Goal: Task Accomplishment & Management: Use online tool/utility

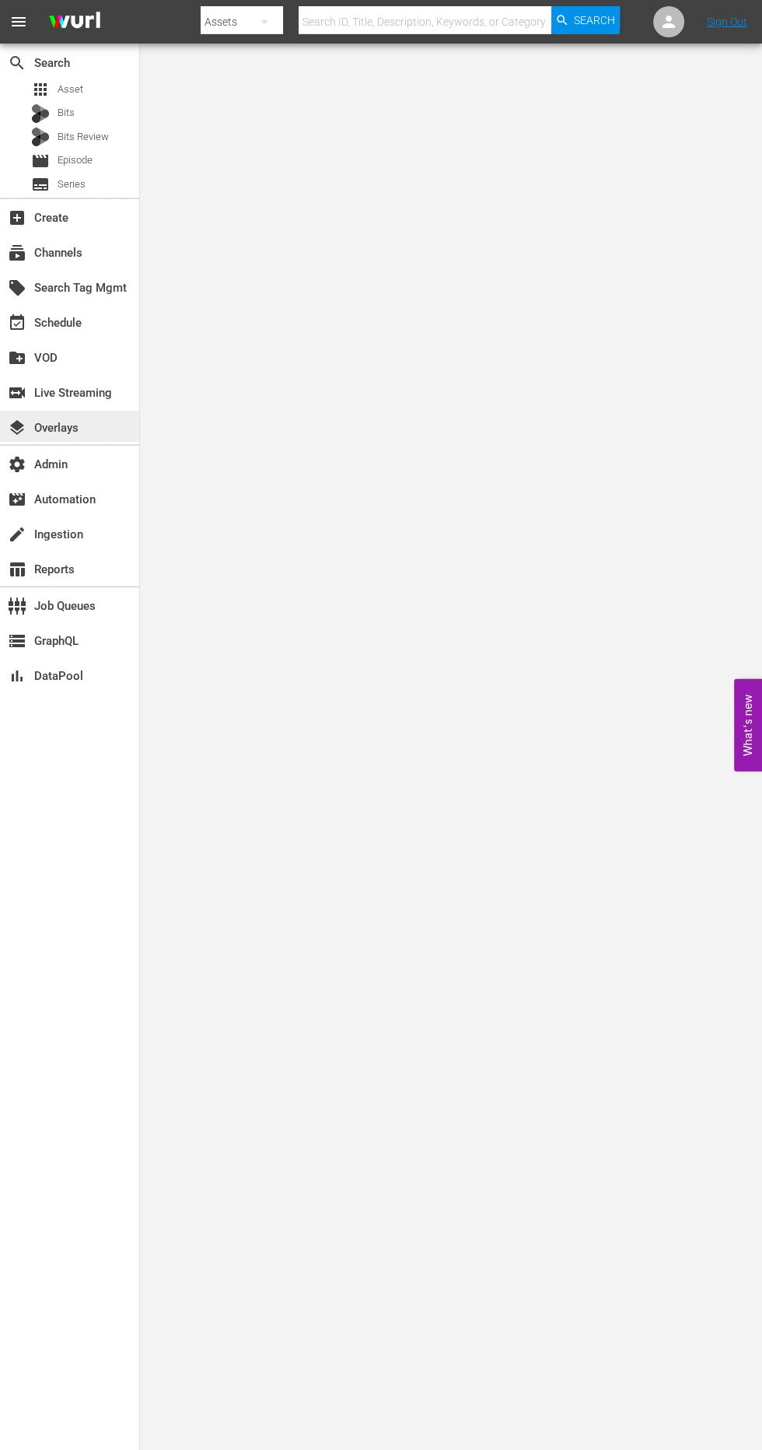
click at [76, 425] on div "layers Overlays" at bounding box center [43, 426] width 87 height 14
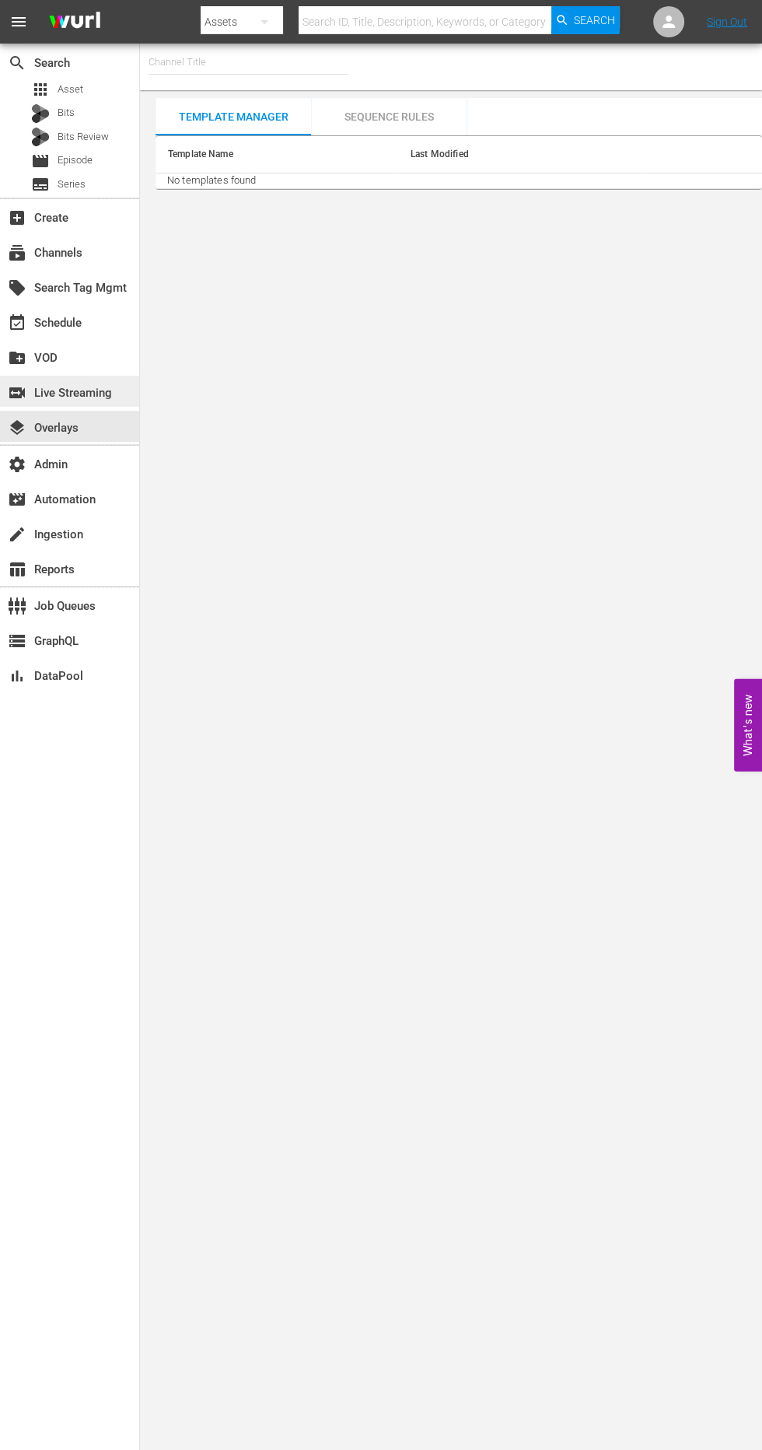
click at [87, 393] on div "switch_video Live Streaming" at bounding box center [43, 391] width 87 height 14
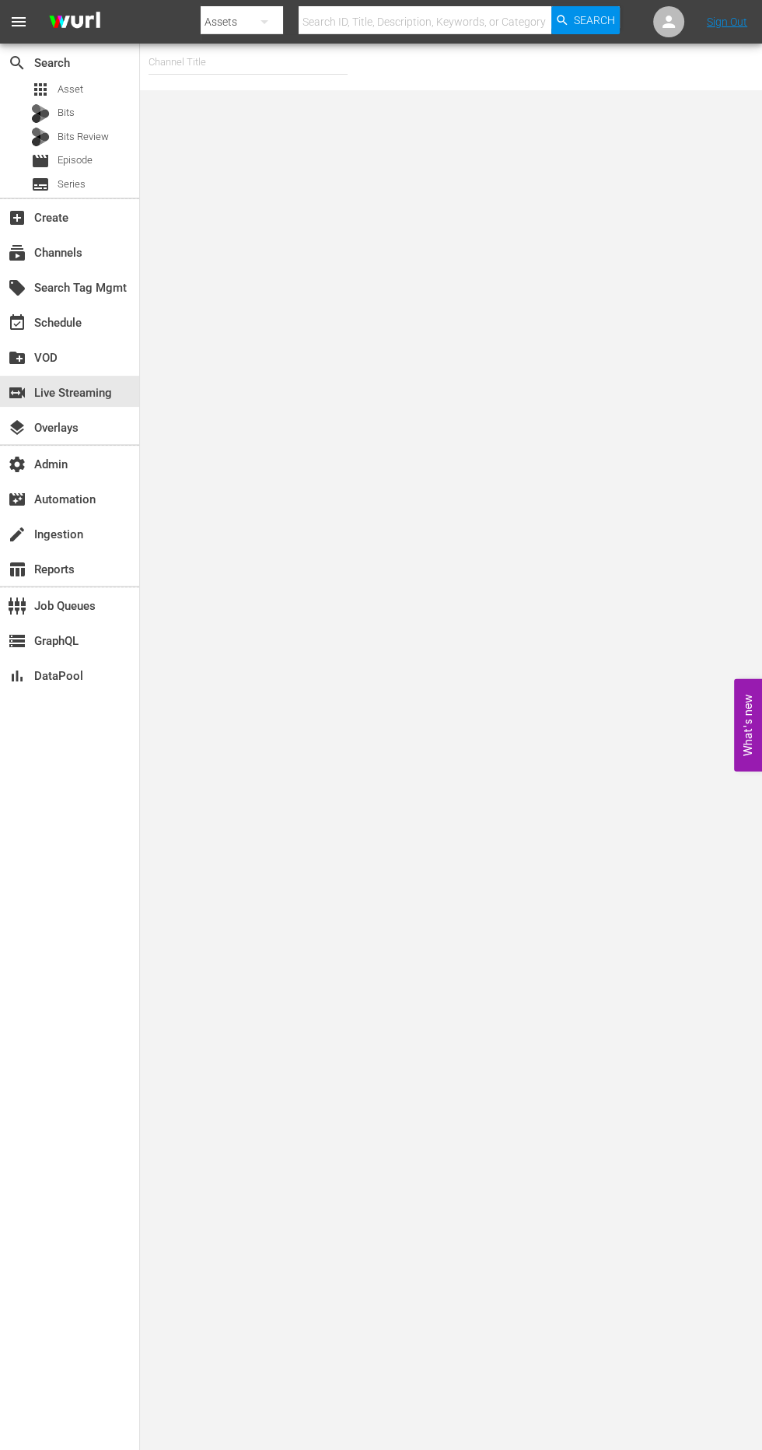
click at [203, 58] on input "text" at bounding box center [248, 62] width 199 height 37
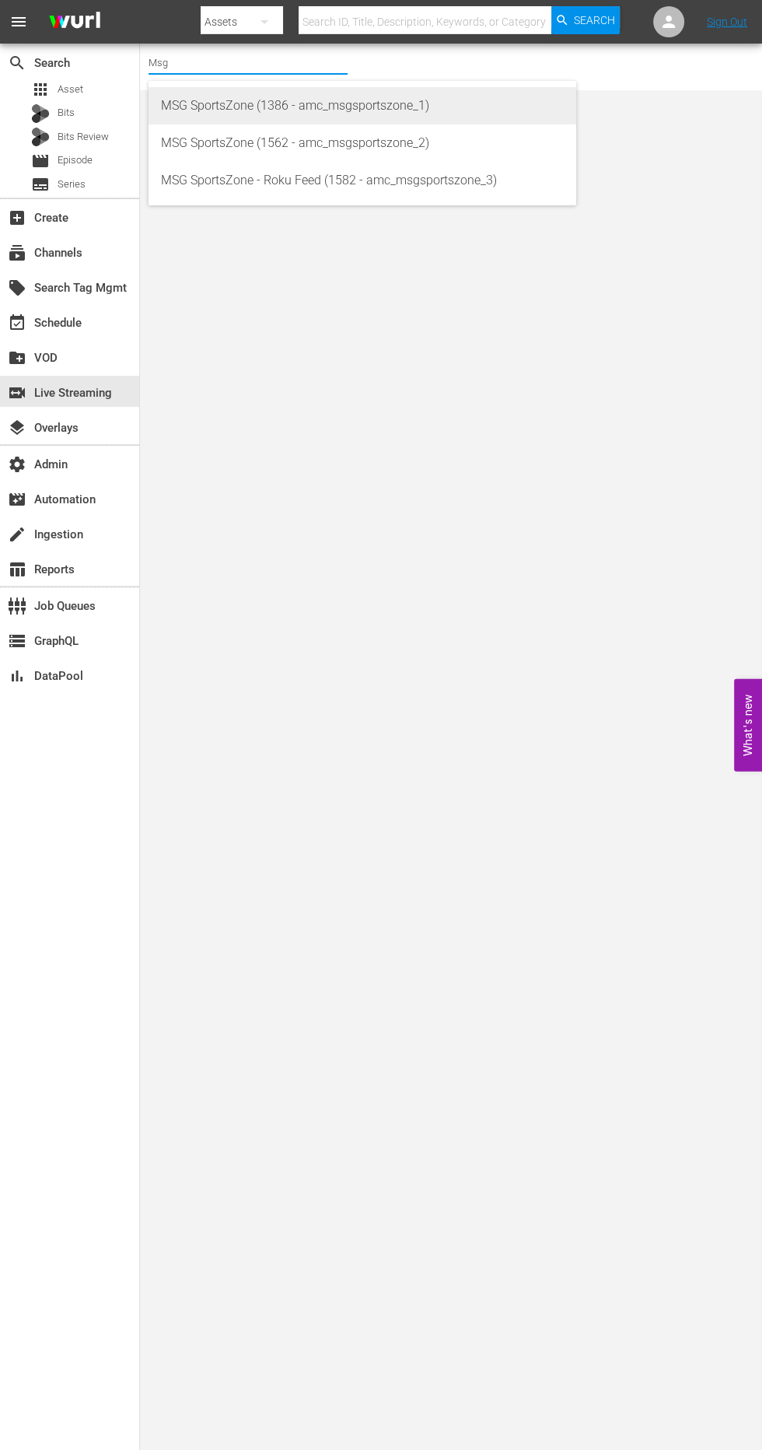
click at [268, 106] on div "MSG SportsZone (1386 - amc_msgsportszone_1)" at bounding box center [362, 105] width 403 height 37
type input "MSG SportsZone (1386 - amc_msgsportszone_1)"
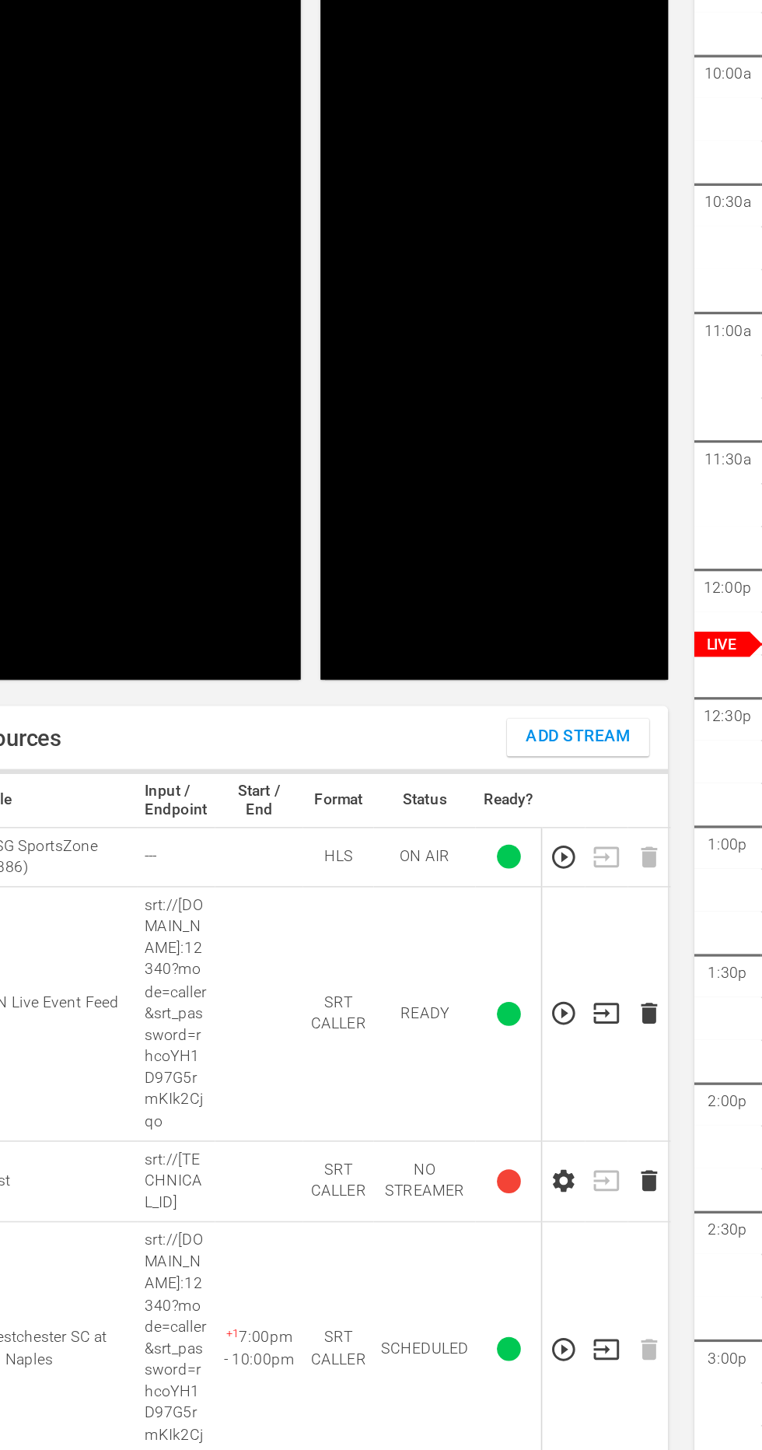
scroll to position [216, 0]
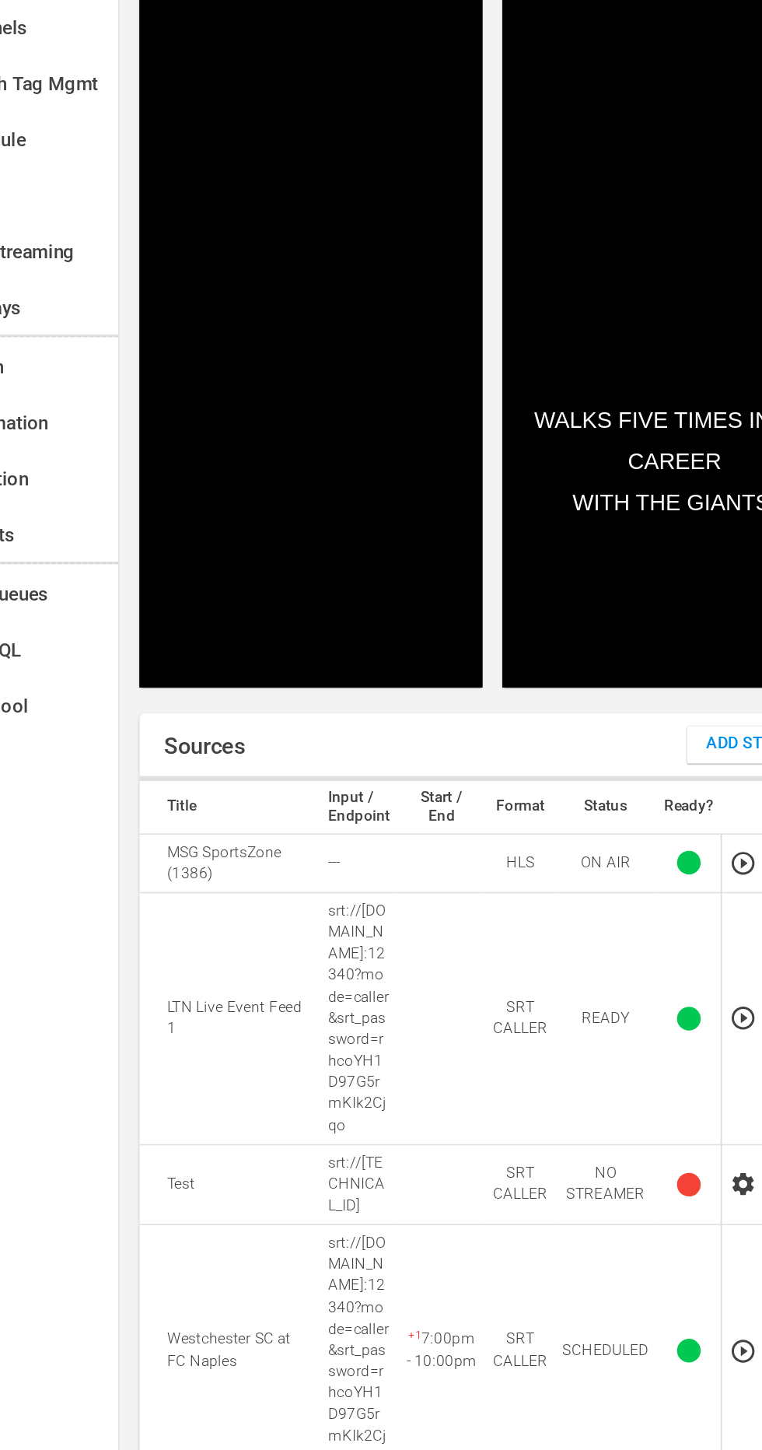
copy p "srt://[DOMAIN_NAME]:12340?mode=caller&srt_password=rhcoYH1D97G5rmKIk2Cjqo"
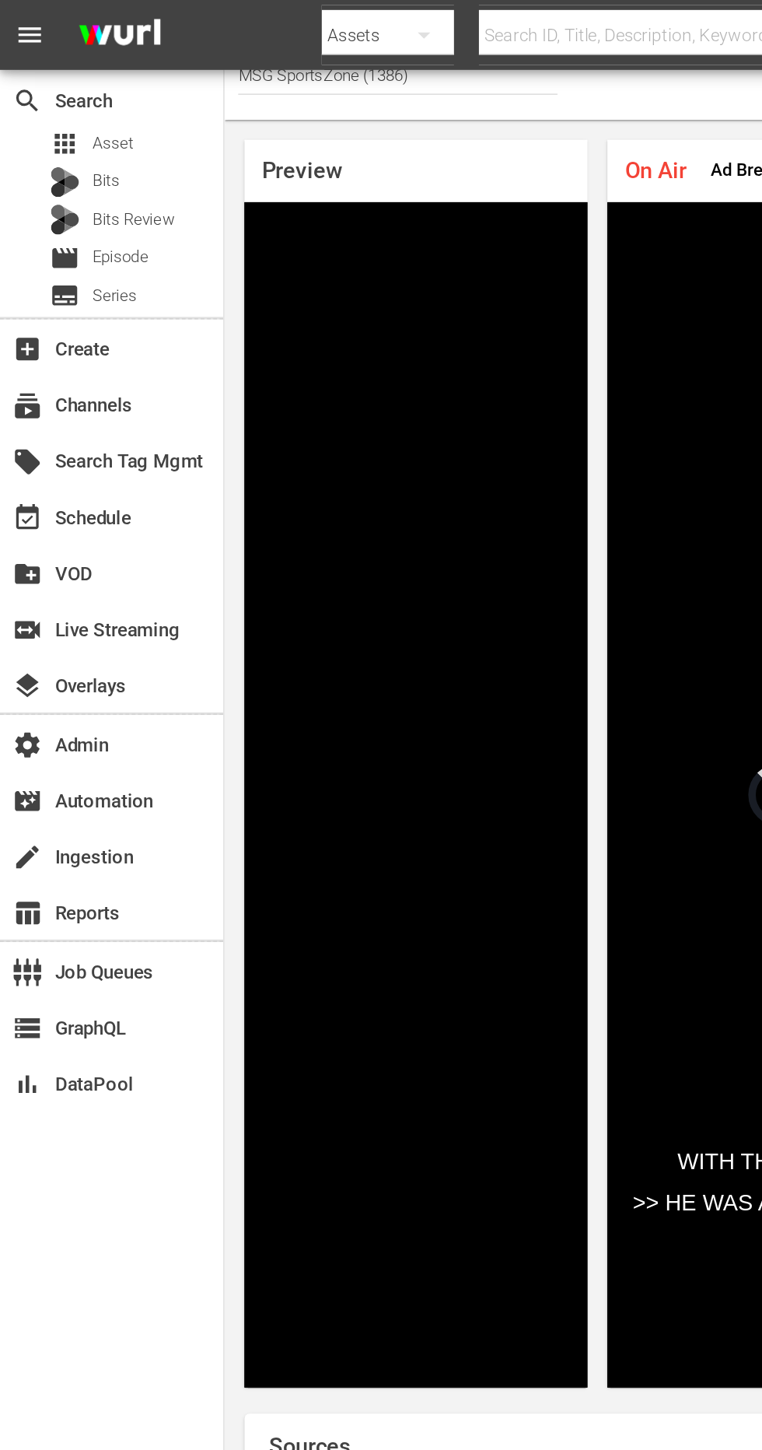
scroll to position [0, 0]
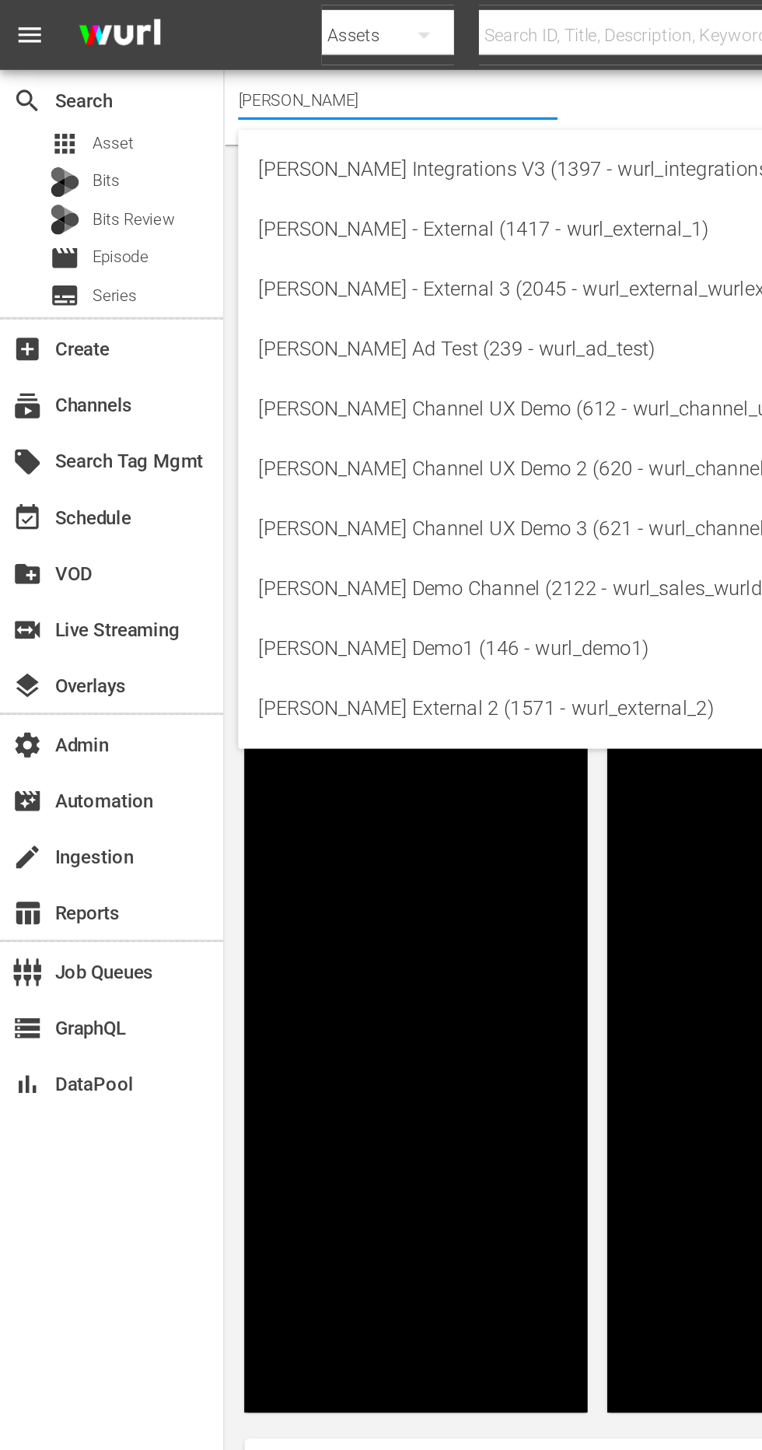
click at [367, 152] on div "[PERSON_NAME] - External (1417 - wurl_external_1)" at bounding box center [362, 142] width 403 height 37
type input "Wurl - External (1417 - wurl_external_1)"
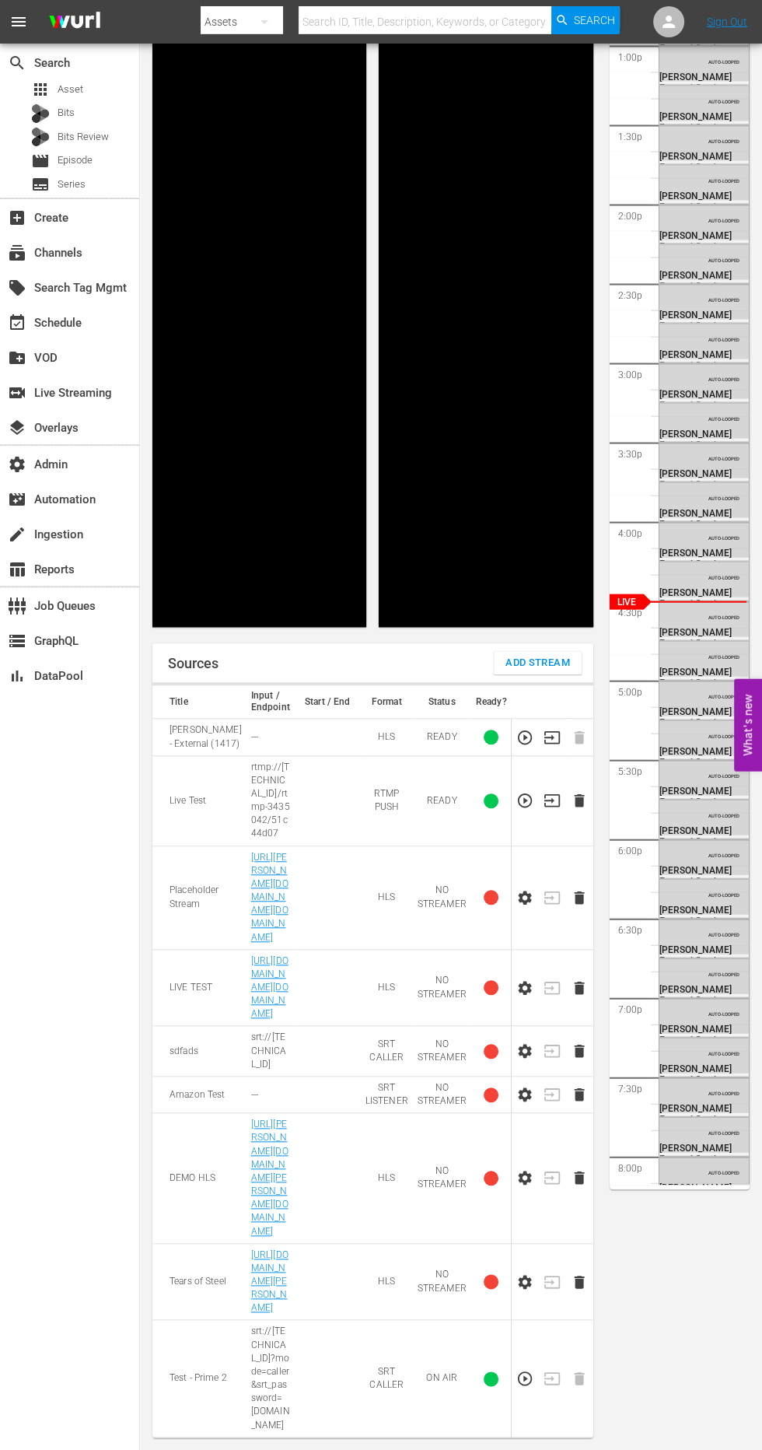
scroll to position [307, 0]
click at [517, 1387] on icon "button" at bounding box center [525, 1378] width 17 height 17
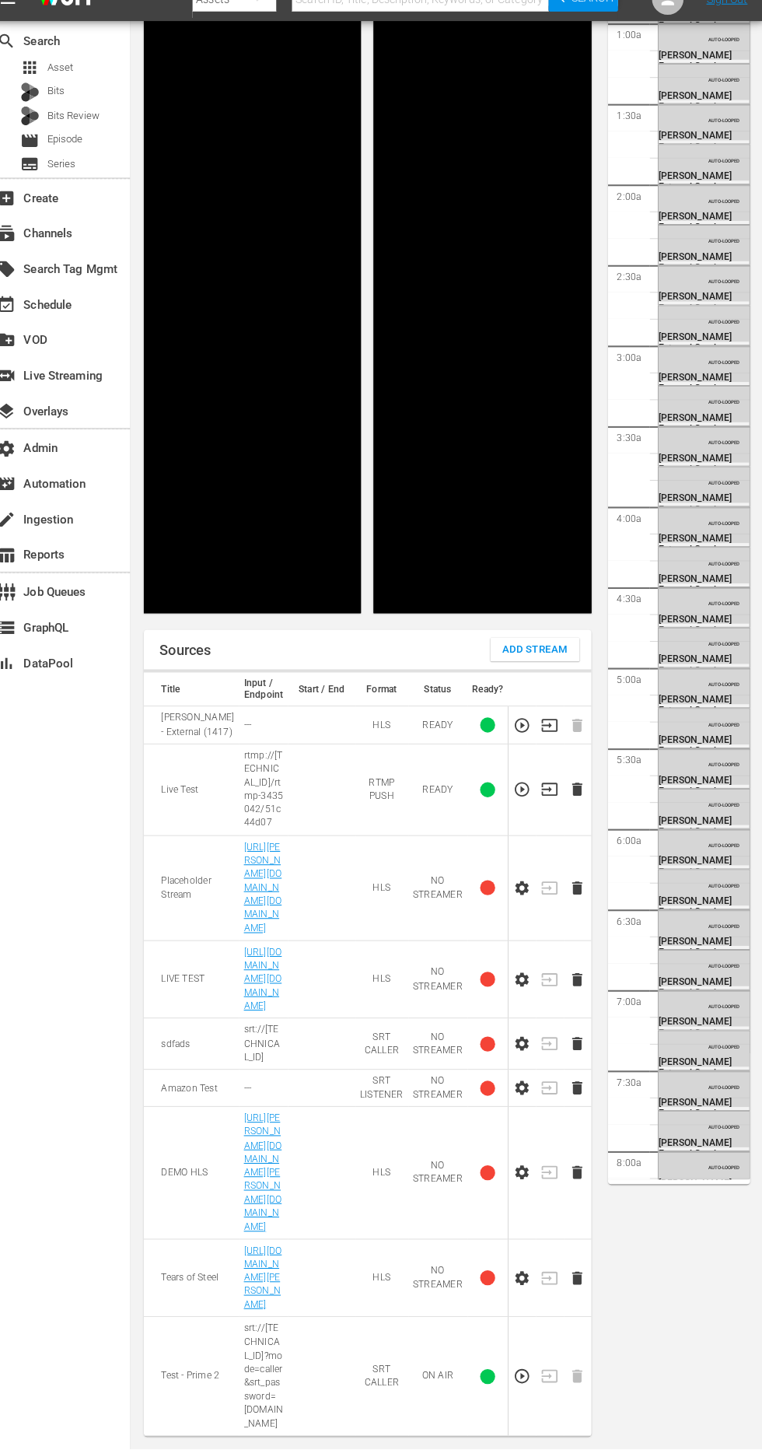
click at [518, 1386] on icon "button" at bounding box center [525, 1379] width 14 height 14
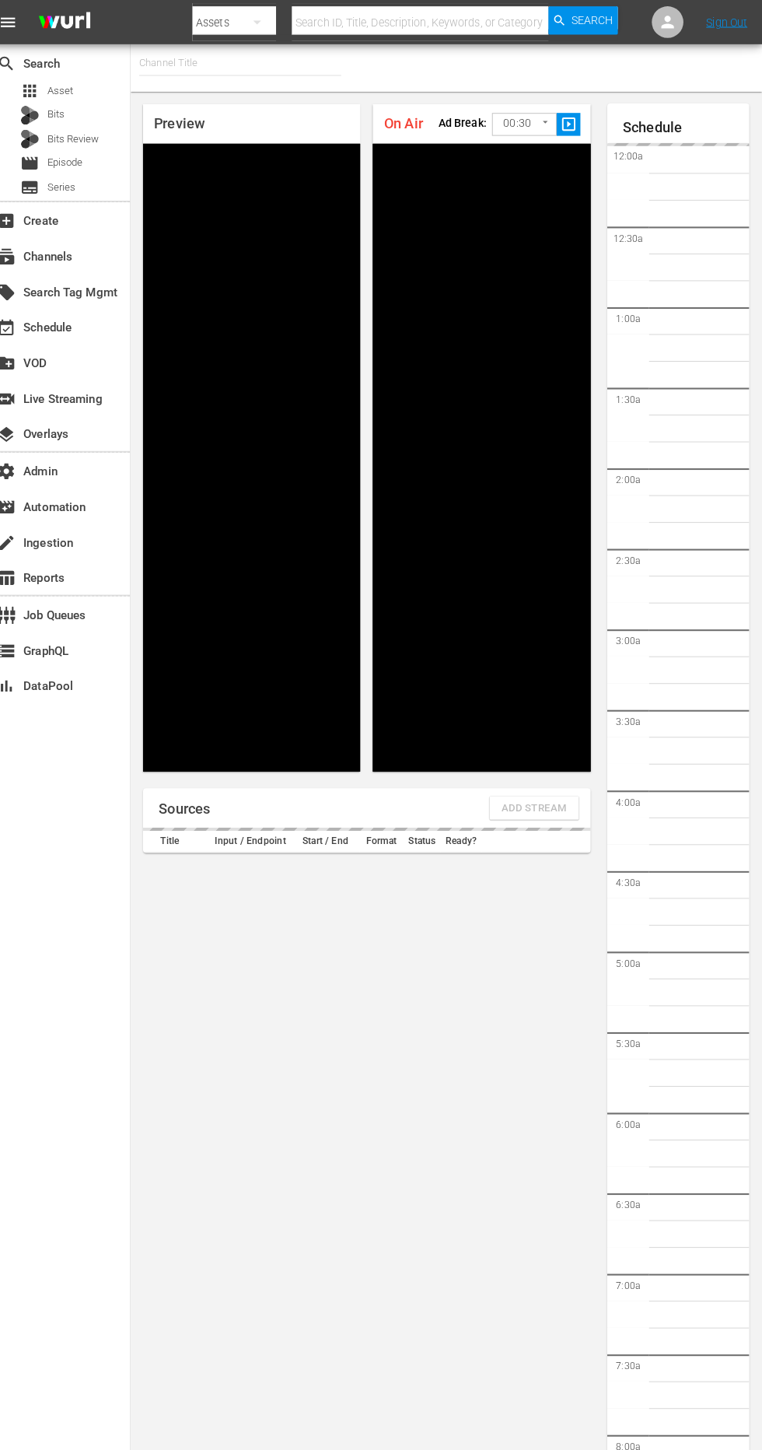
type input "[PERSON_NAME] - External (1417)"
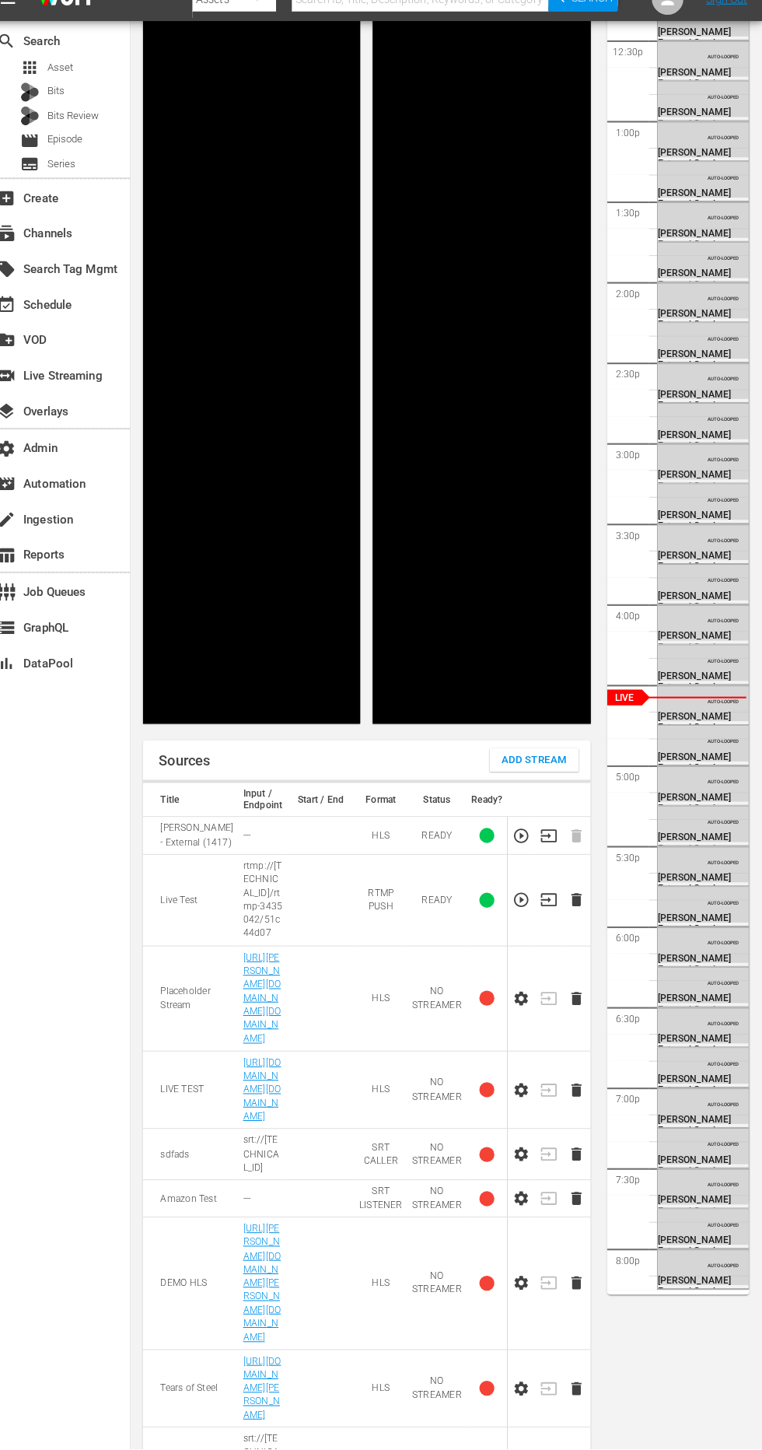
scroll to position [307, 0]
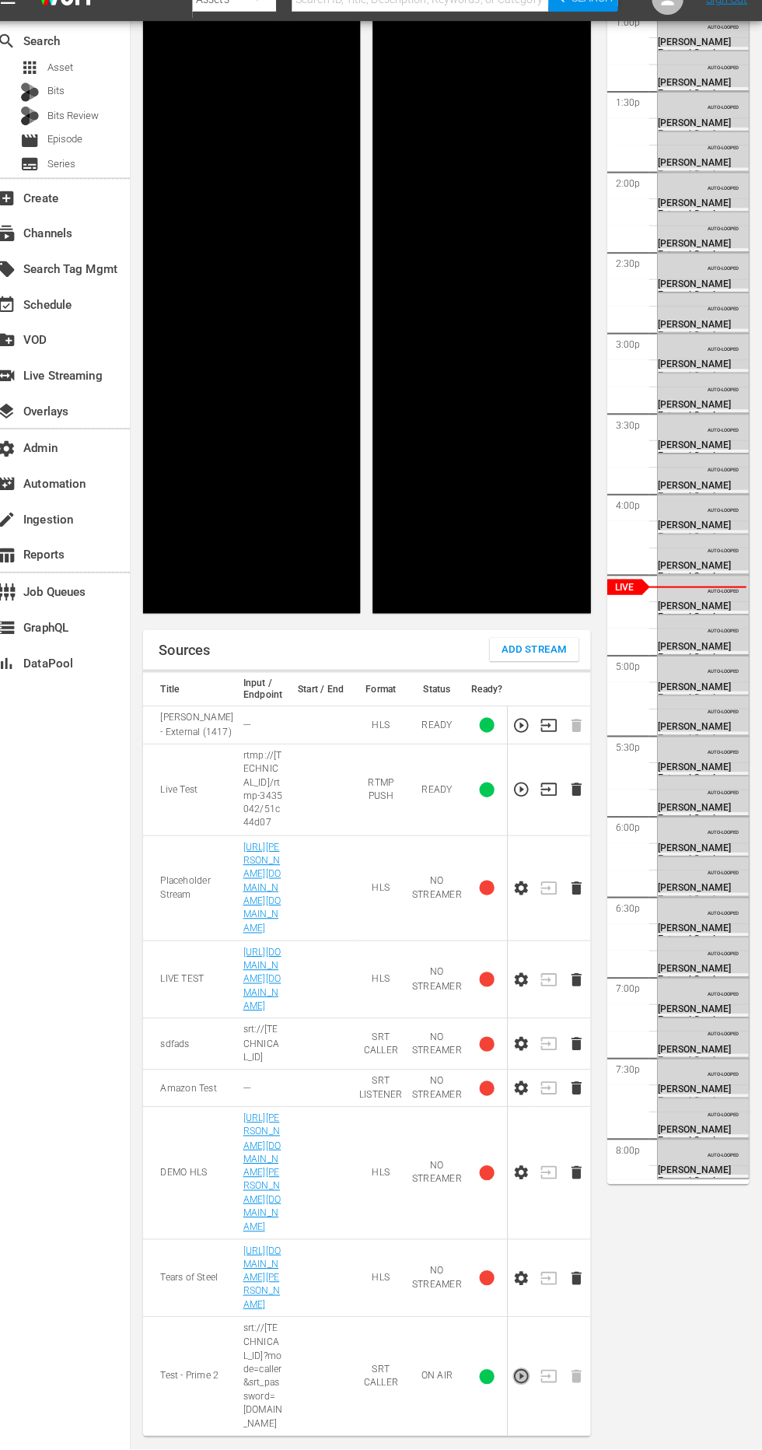
click at [518, 1386] on icon "button" at bounding box center [525, 1379] width 14 height 14
click at [517, 746] on icon "button" at bounding box center [525, 737] width 17 height 17
click at [518, 808] on icon "button" at bounding box center [525, 801] width 14 height 14
click at [518, 744] on icon "button" at bounding box center [525, 737] width 14 height 14
click at [484, 1386] on div at bounding box center [491, 1379] width 15 height 15
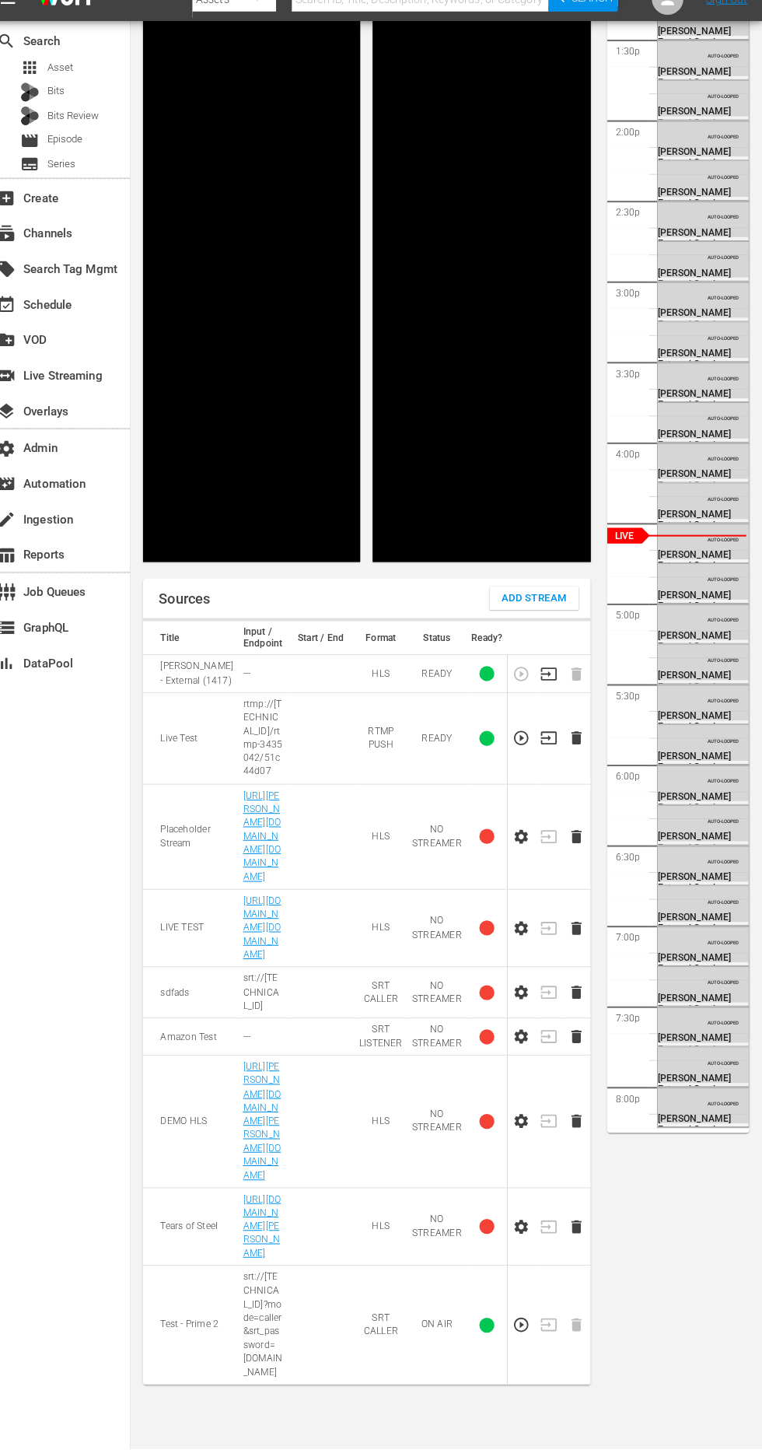
click at [518, 1335] on icon "button" at bounding box center [525, 1328] width 14 height 14
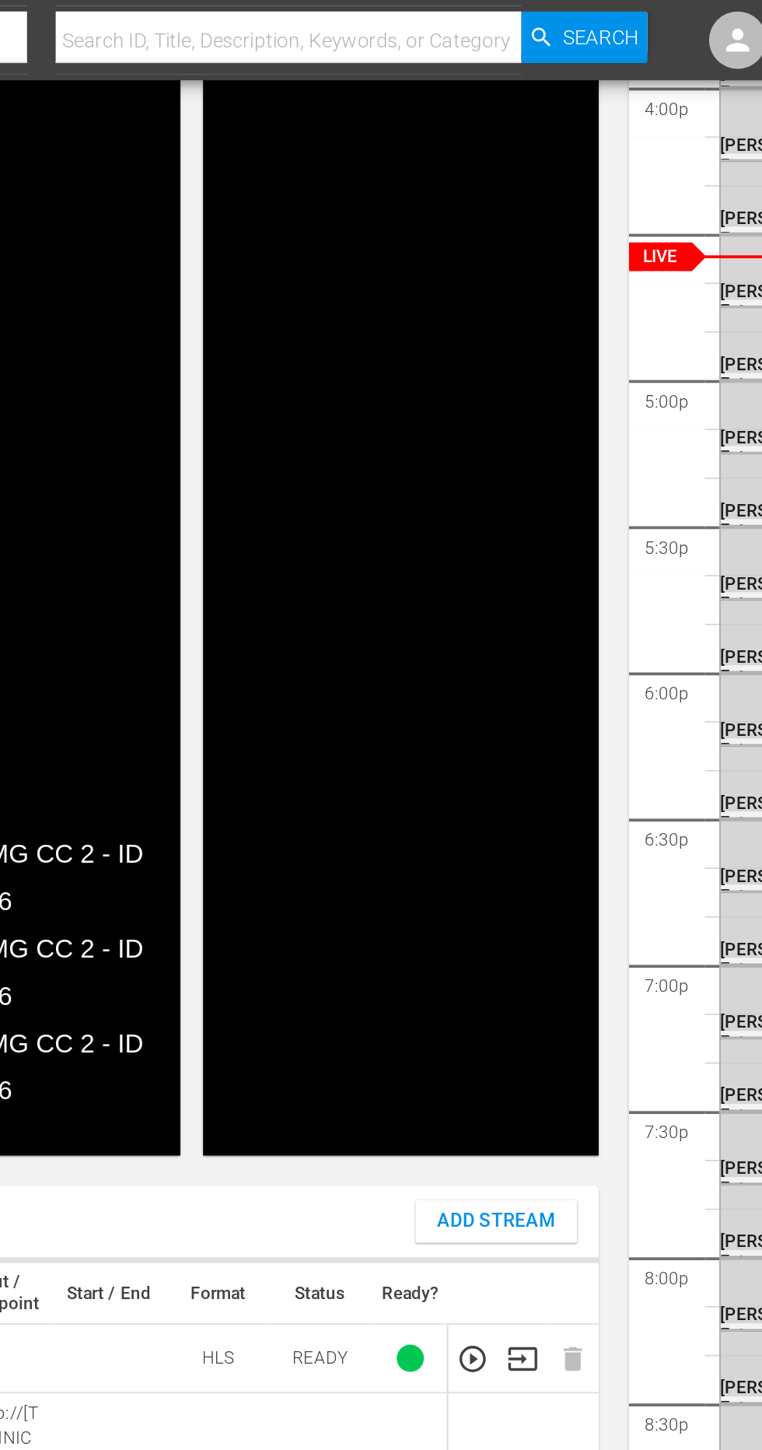
scroll to position [0, 0]
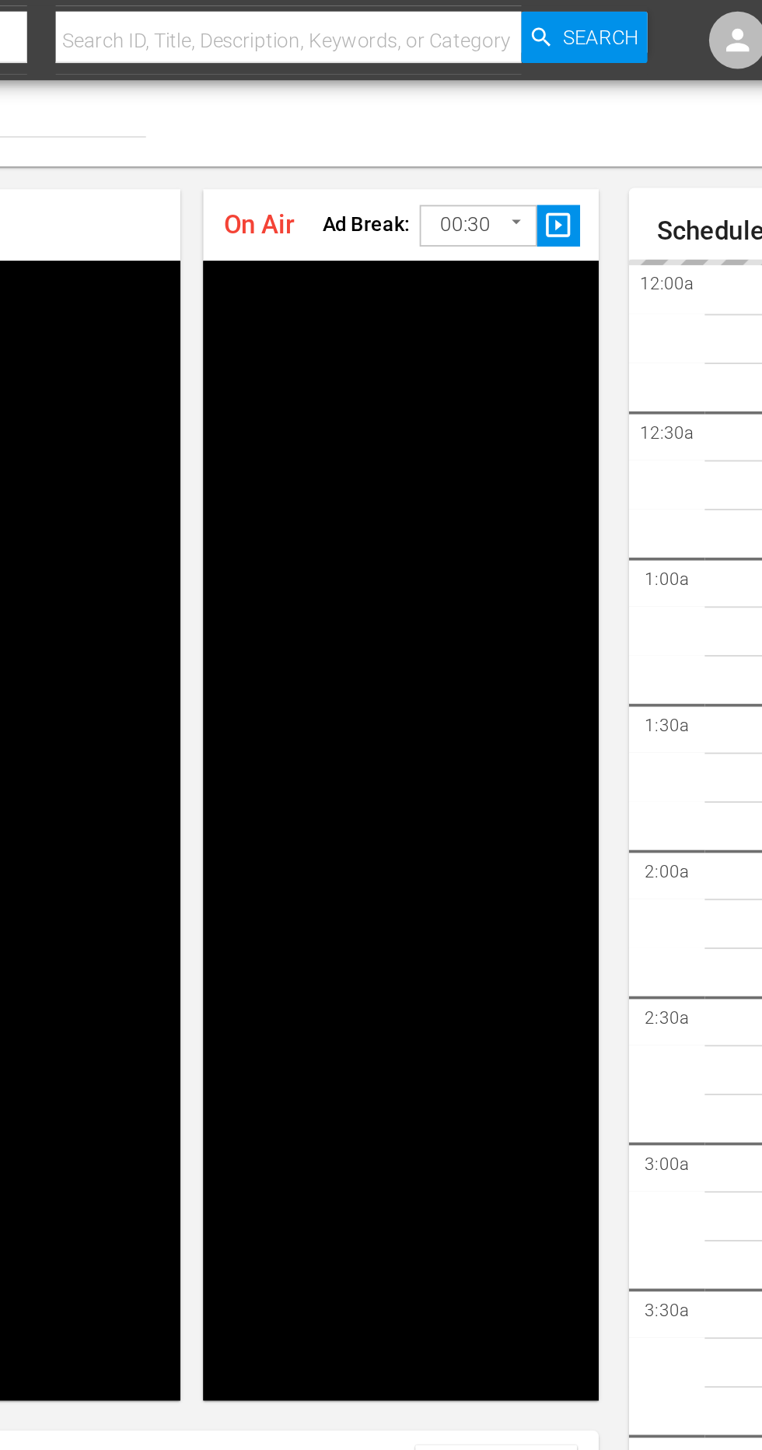
type input "[PERSON_NAME] - External (1417)"
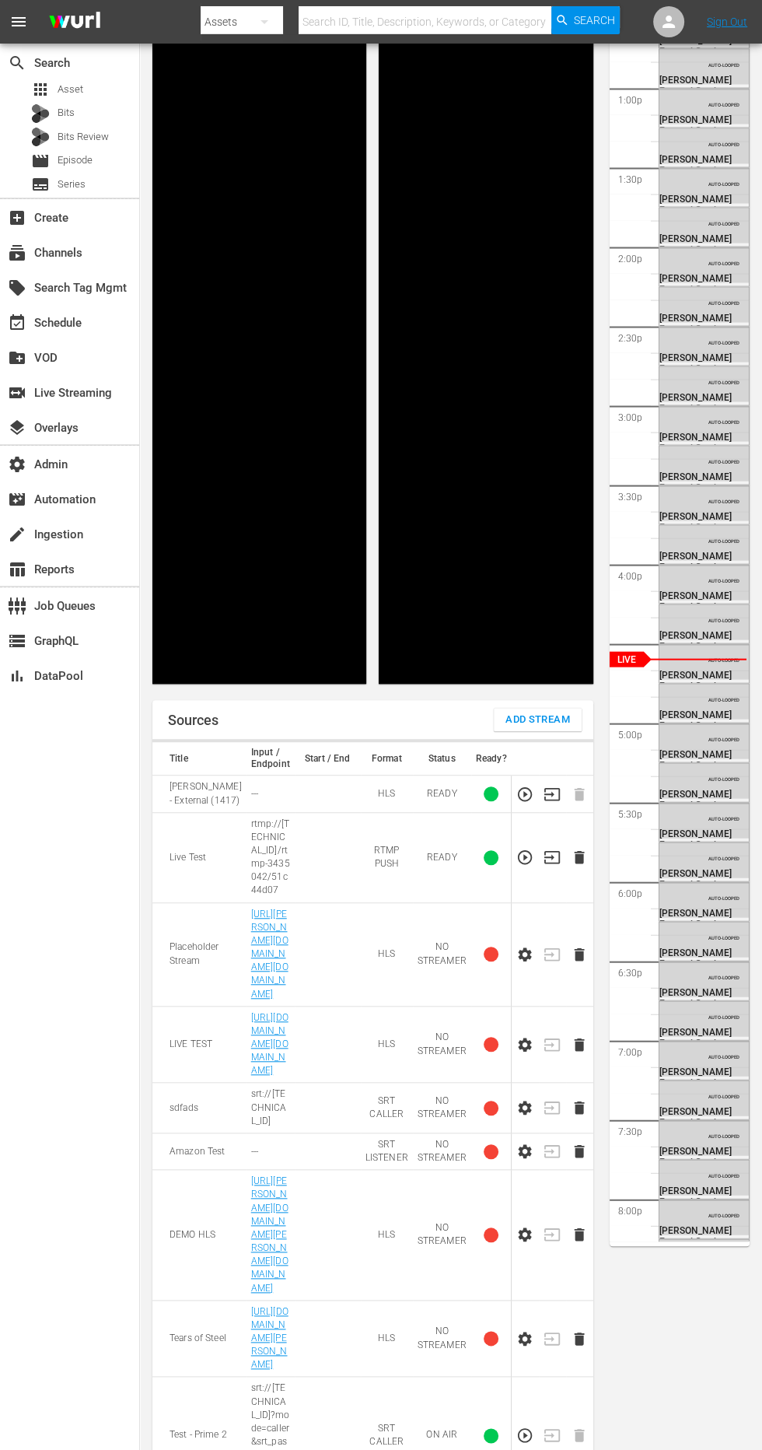
scroll to position [307, 0]
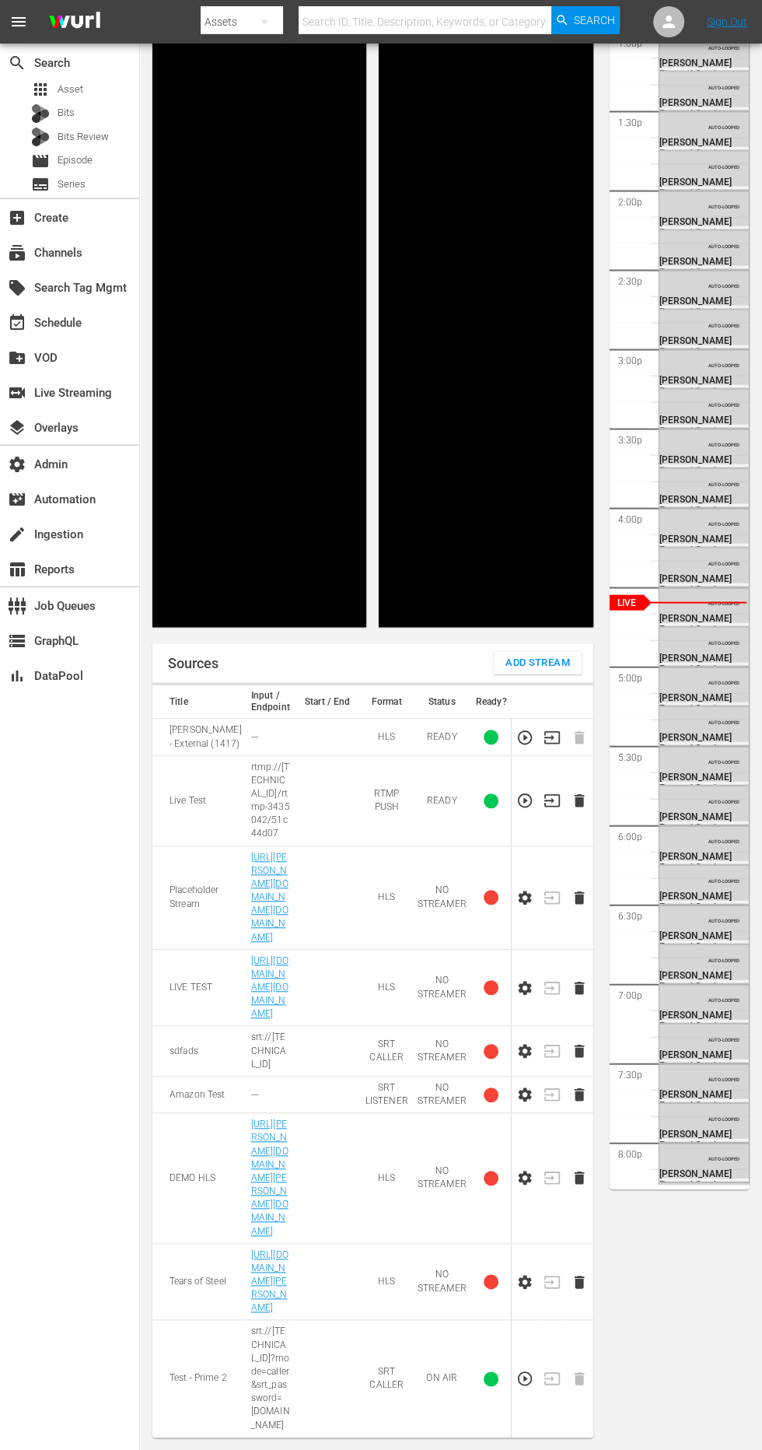
click at [517, 1387] on icon "button" at bounding box center [525, 1378] width 17 height 17
click at [545, 743] on icon "button" at bounding box center [553, 737] width 16 height 12
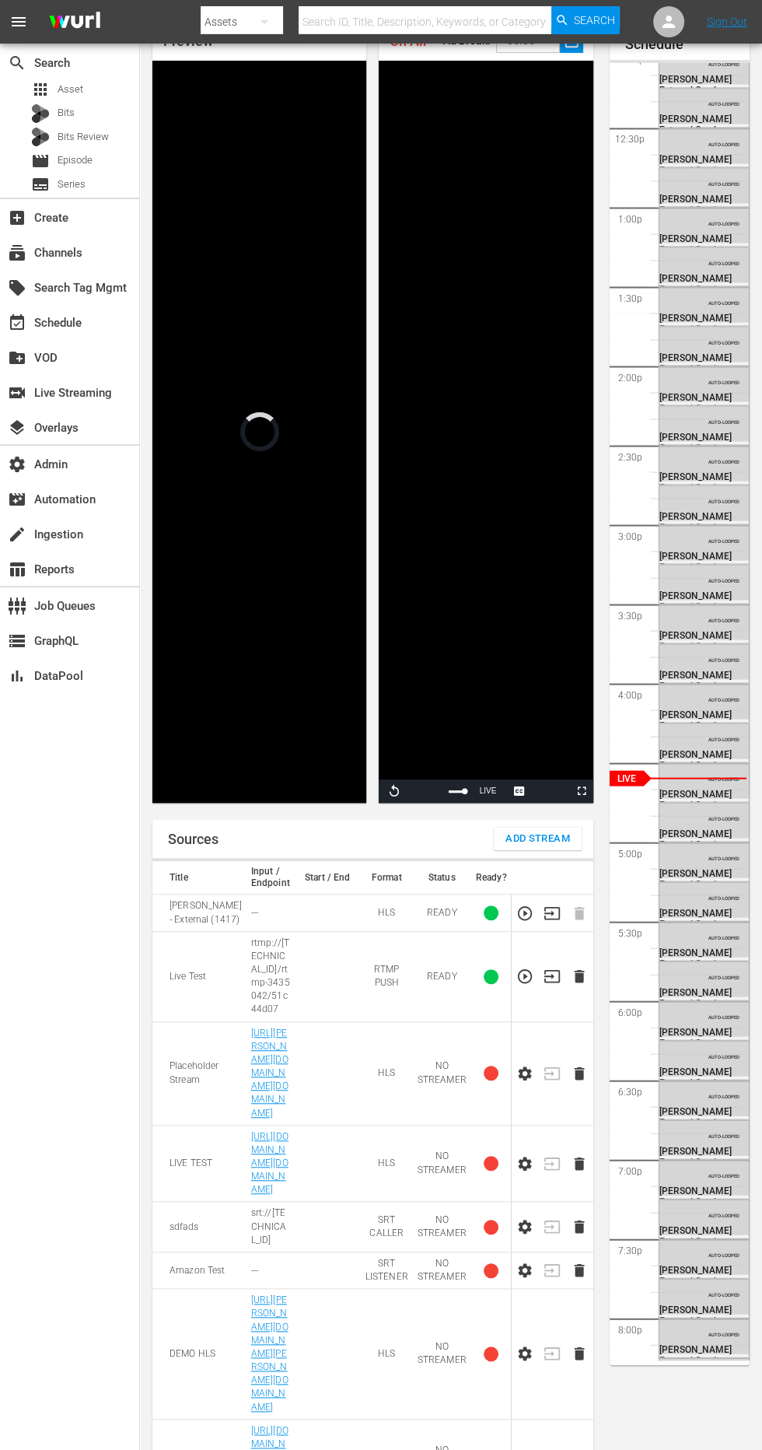
scroll to position [184, 0]
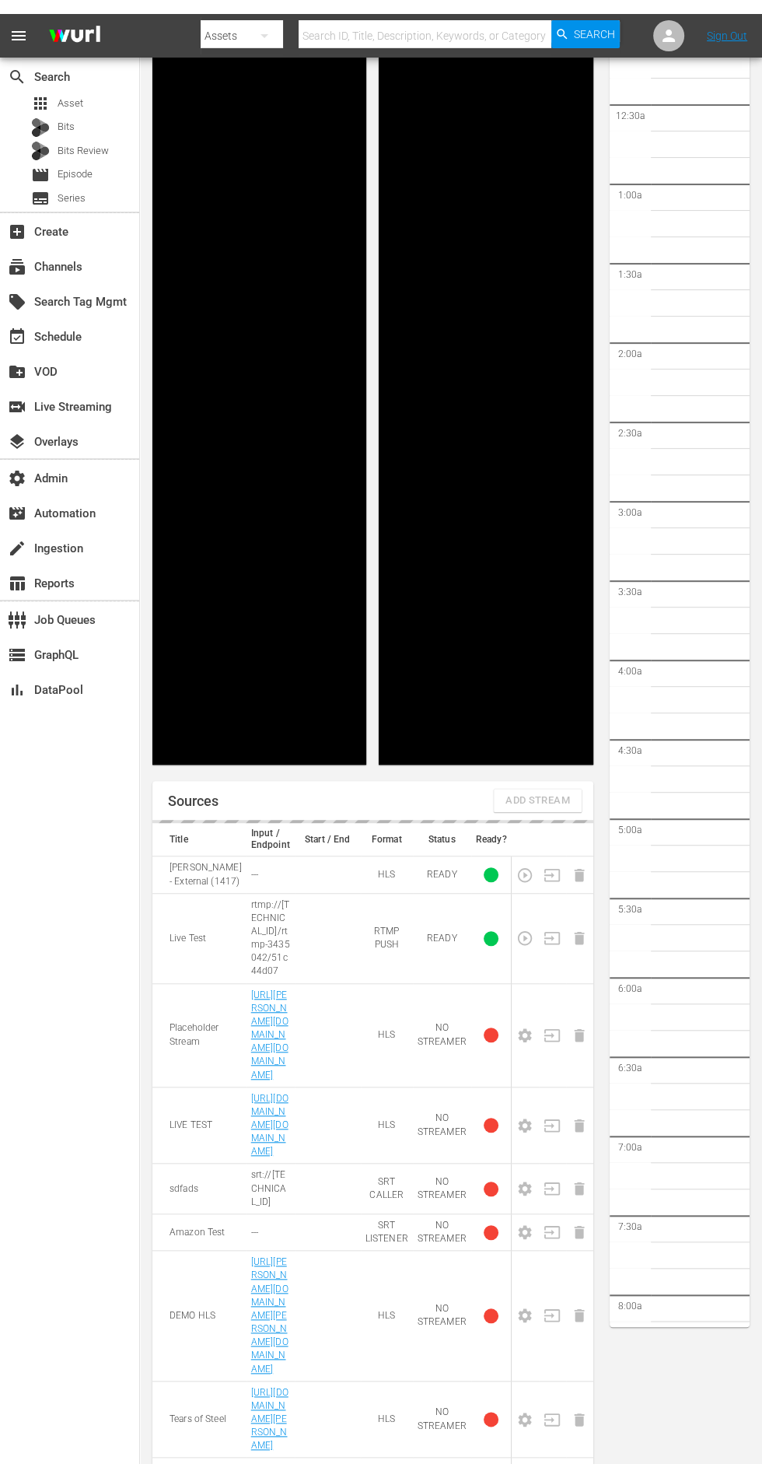
scroll to position [1981, 0]
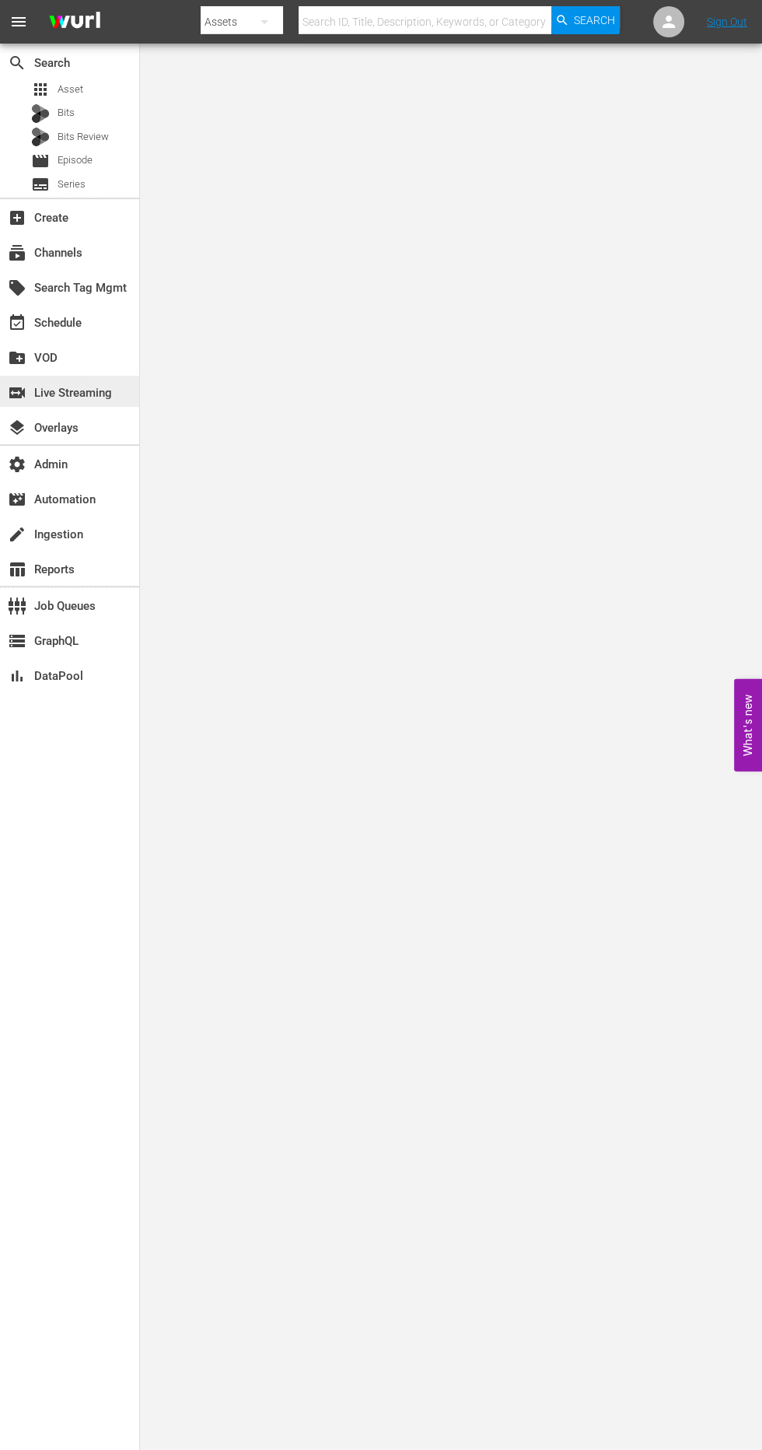
click at [87, 393] on div "switch_video Live Streaming" at bounding box center [43, 391] width 87 height 14
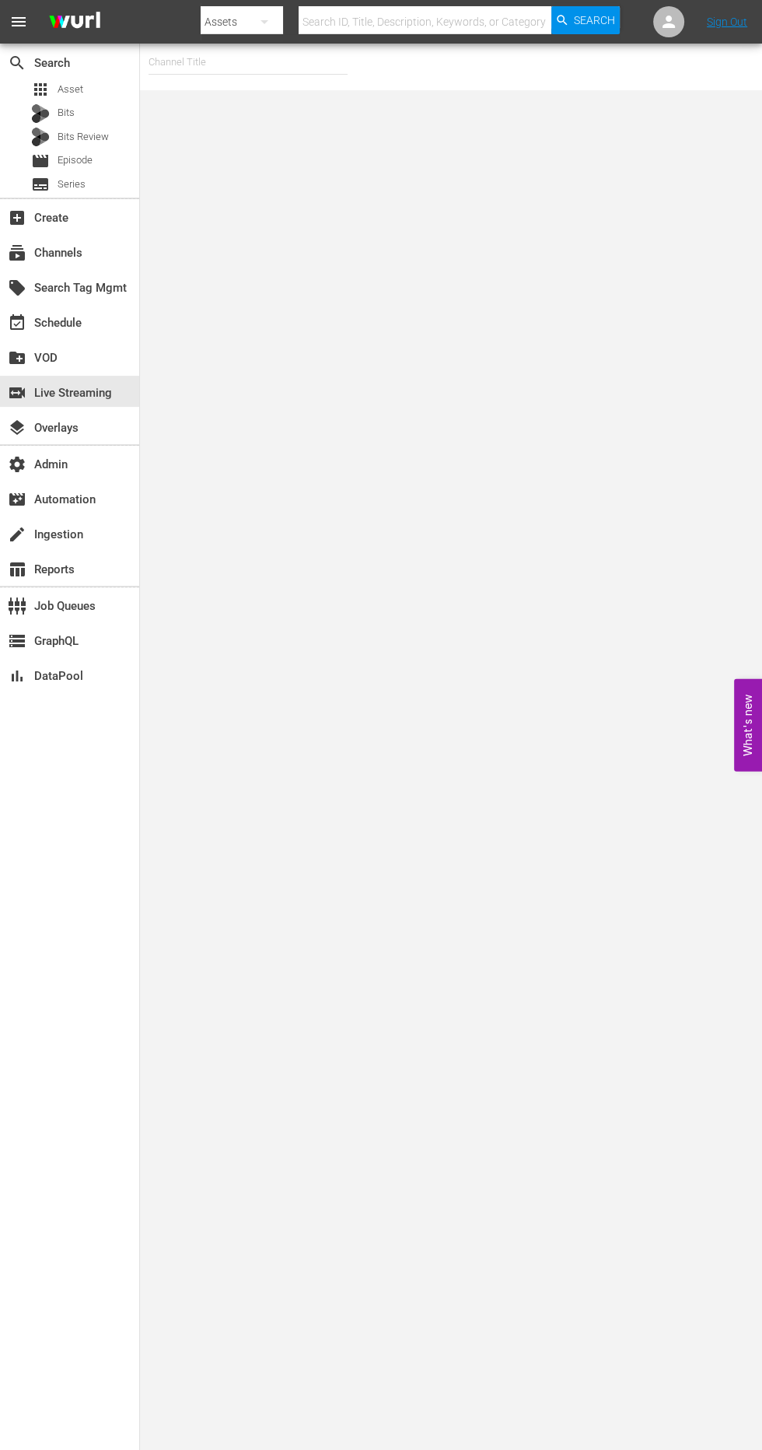
click at [244, 80] on input "text" at bounding box center [248, 62] width 199 height 37
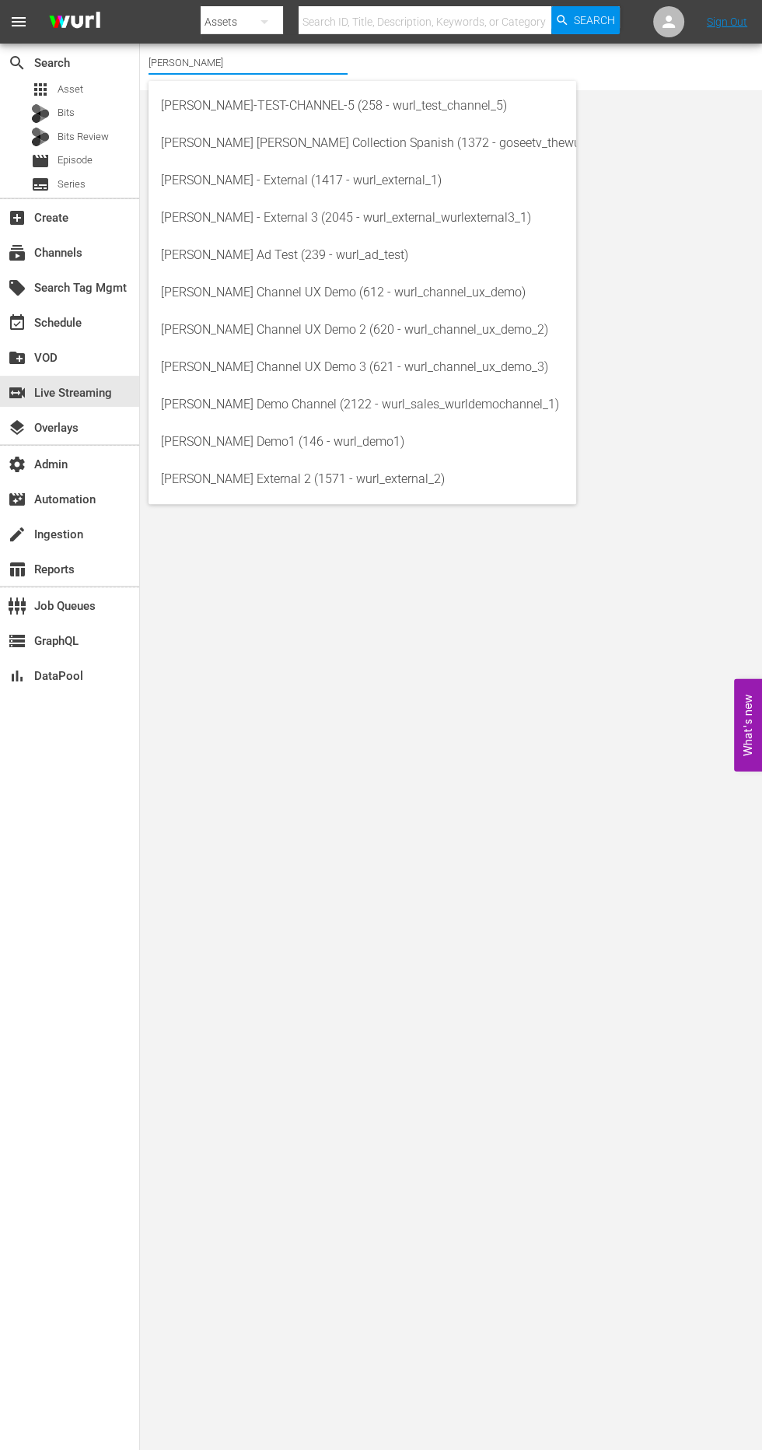
click at [487, 183] on div "[PERSON_NAME] - External (1417 - wurl_external_1)" at bounding box center [362, 180] width 403 height 37
type input "[PERSON_NAME] - External (1417 - wurl_external_1)"
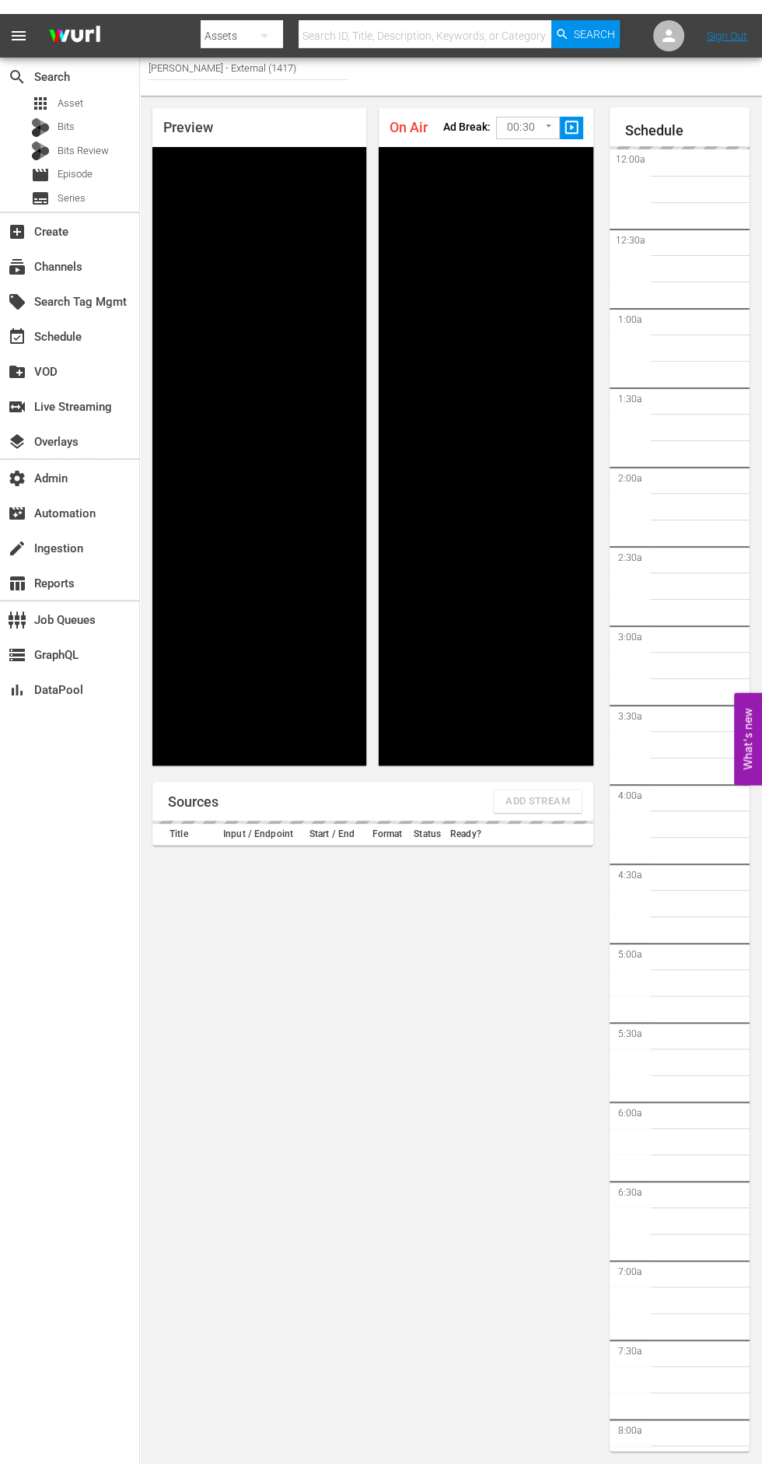
scroll to position [2019, 0]
